Goal: Find specific page/section: Find specific page/section

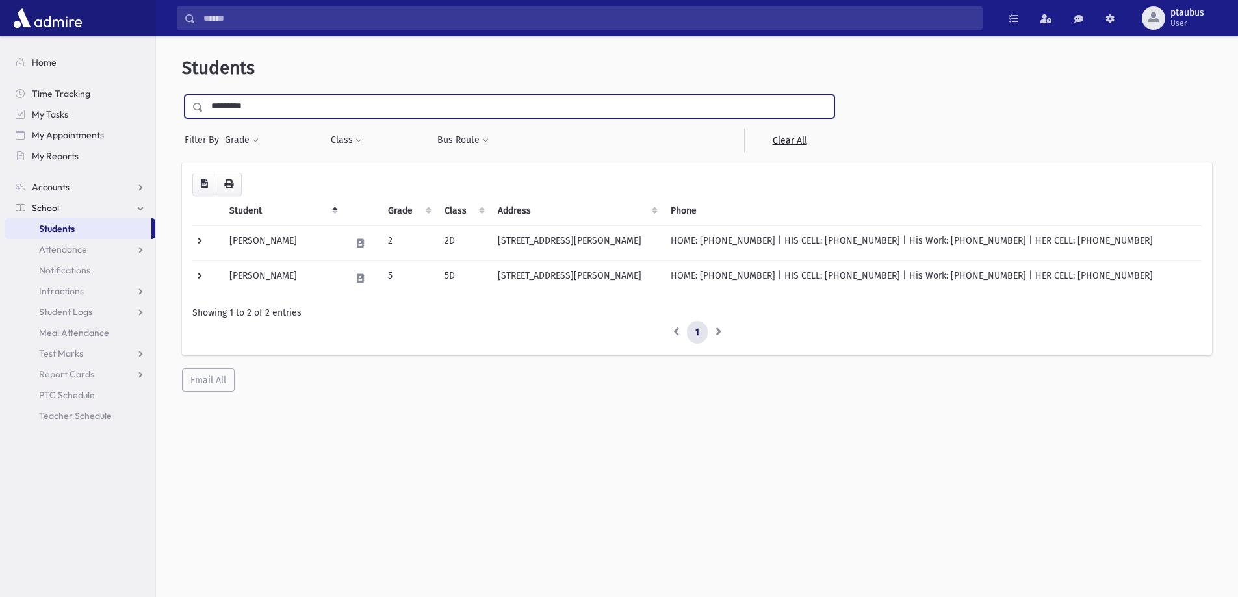
click at [406, 105] on input "*********" at bounding box center [518, 106] width 630 height 23
type input "**********"
click at [182, 95] on input "submit" at bounding box center [200, 104] width 36 height 18
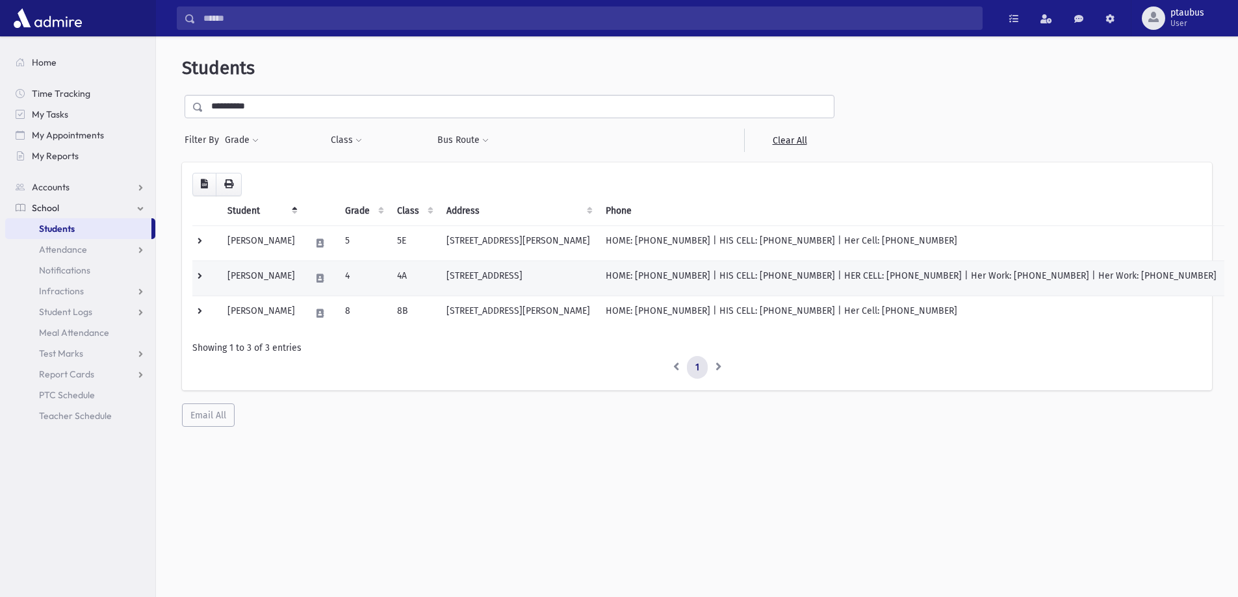
click at [543, 284] on td "[STREET_ADDRESS]" at bounding box center [518, 278] width 159 height 35
